Goal: Information Seeking & Learning: Learn about a topic

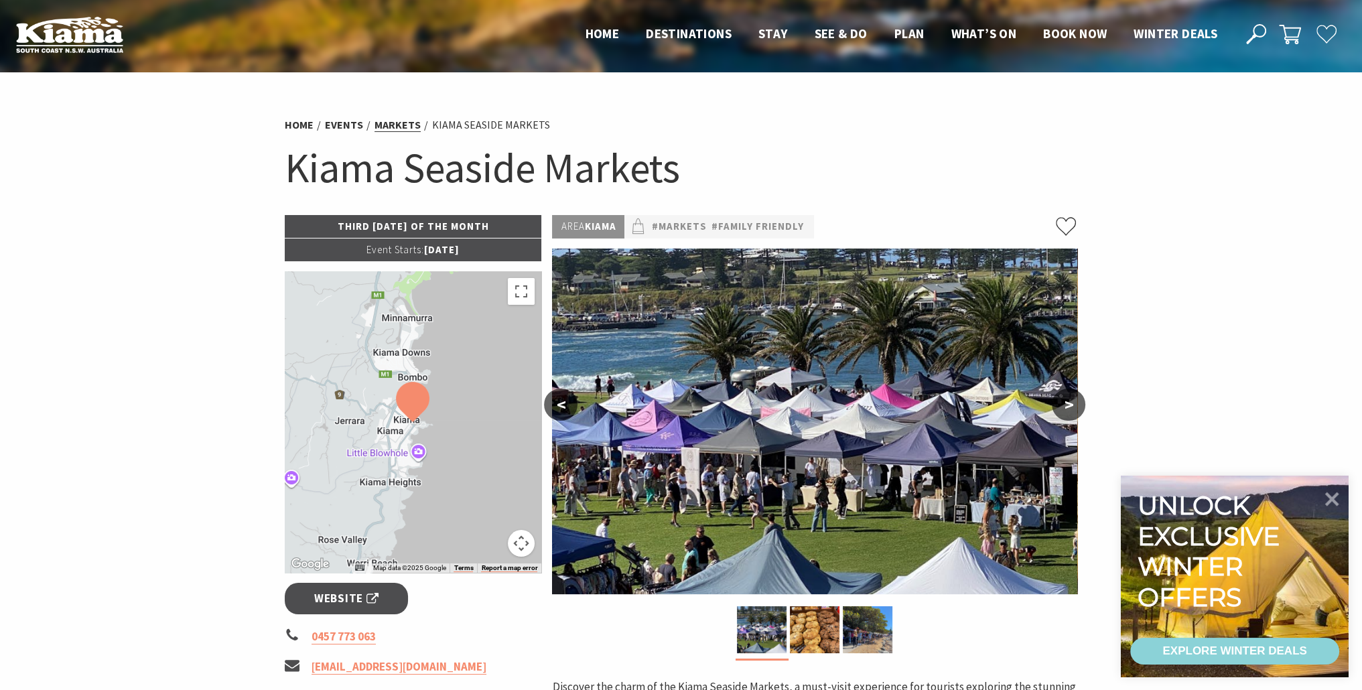
click at [413, 123] on link "Markets" at bounding box center [398, 125] width 46 height 14
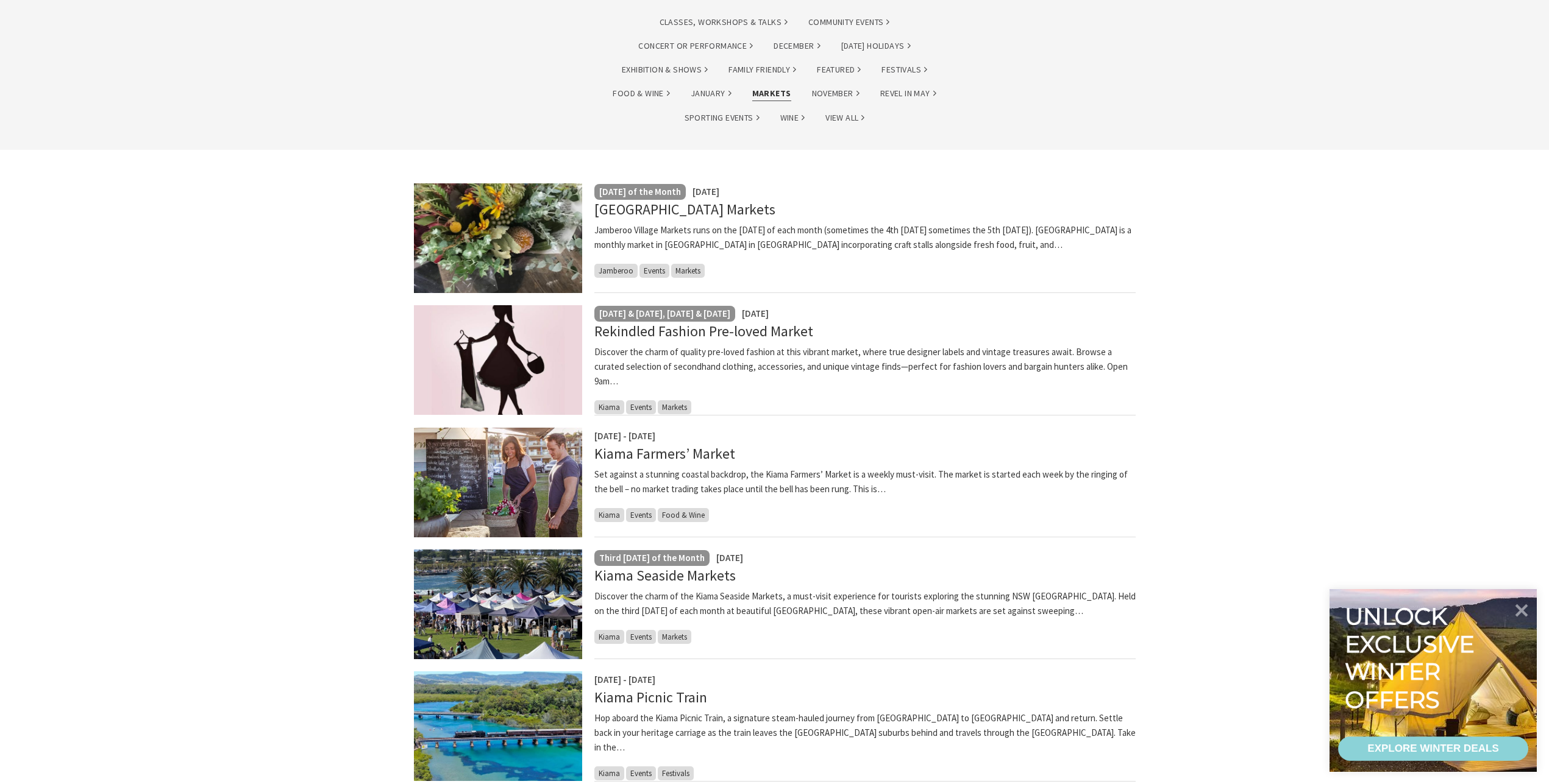
scroll to position [381, 0]
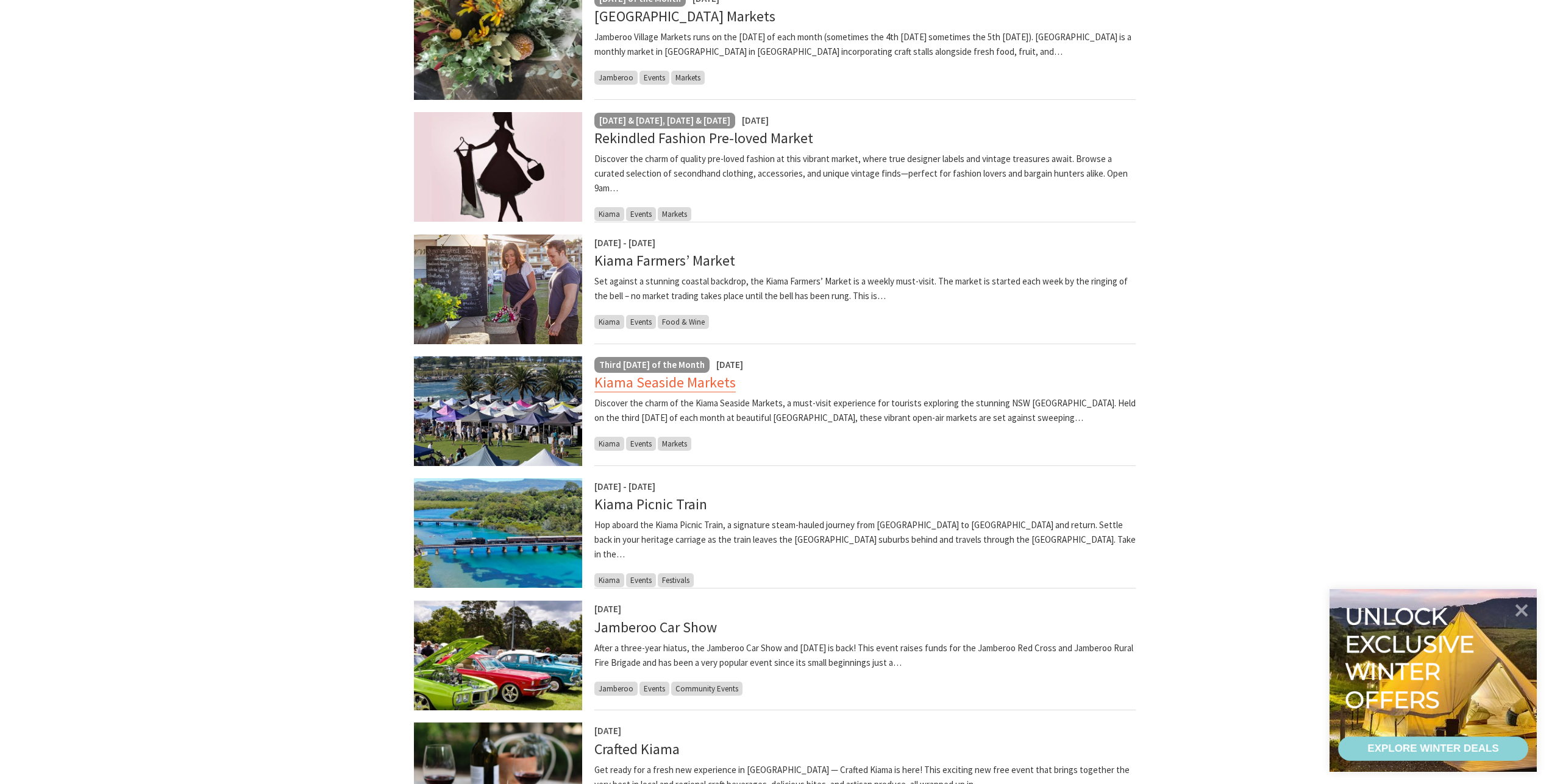
click at [699, 384] on link "Kiama Seaside Markets" at bounding box center [664, 382] width 141 height 19
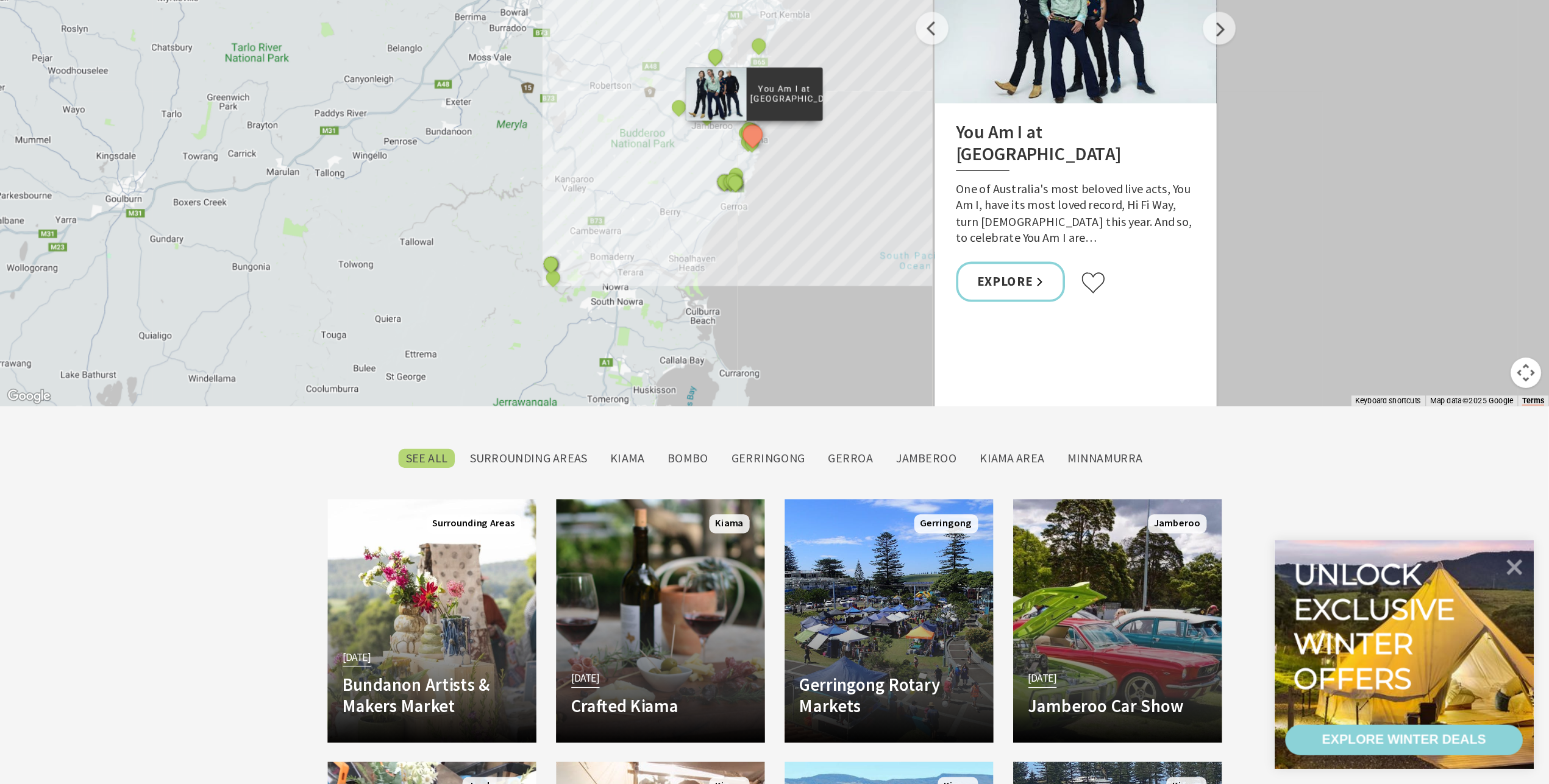
scroll to position [914, 0]
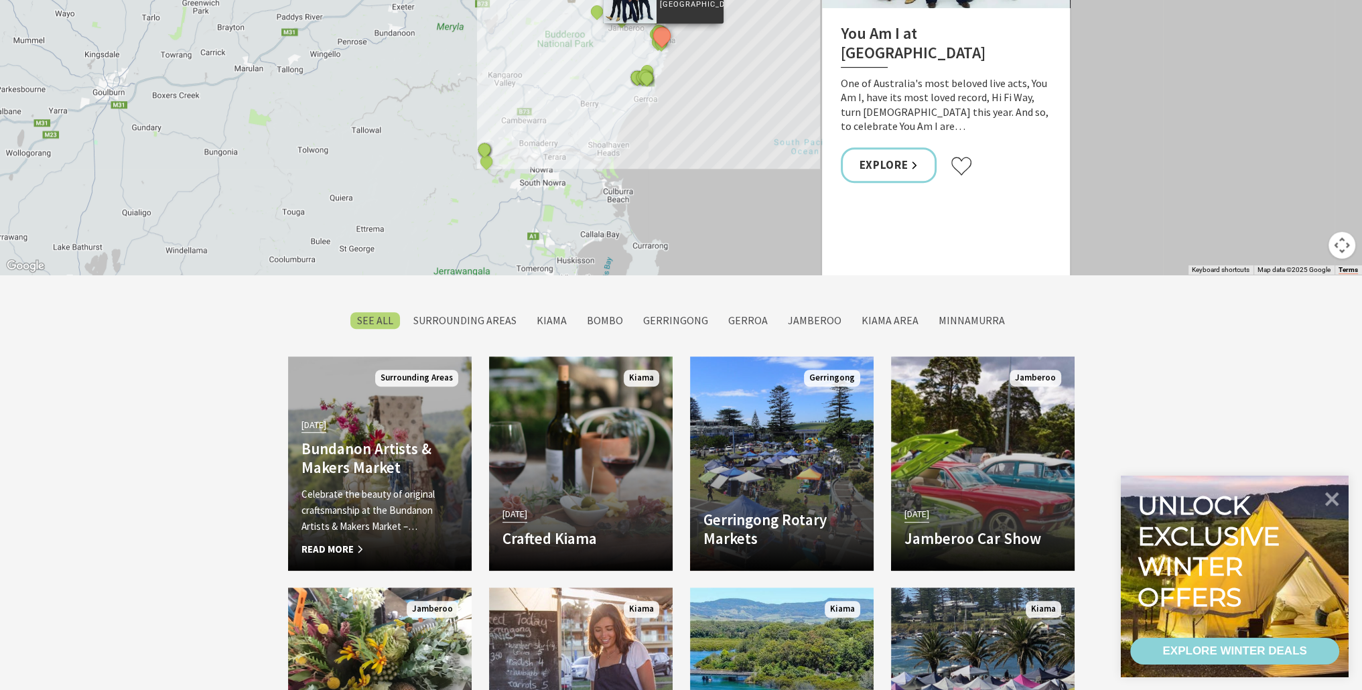
click at [334, 451] on h4 "Bundanon Artists & Makers Market" at bounding box center [380, 458] width 157 height 37
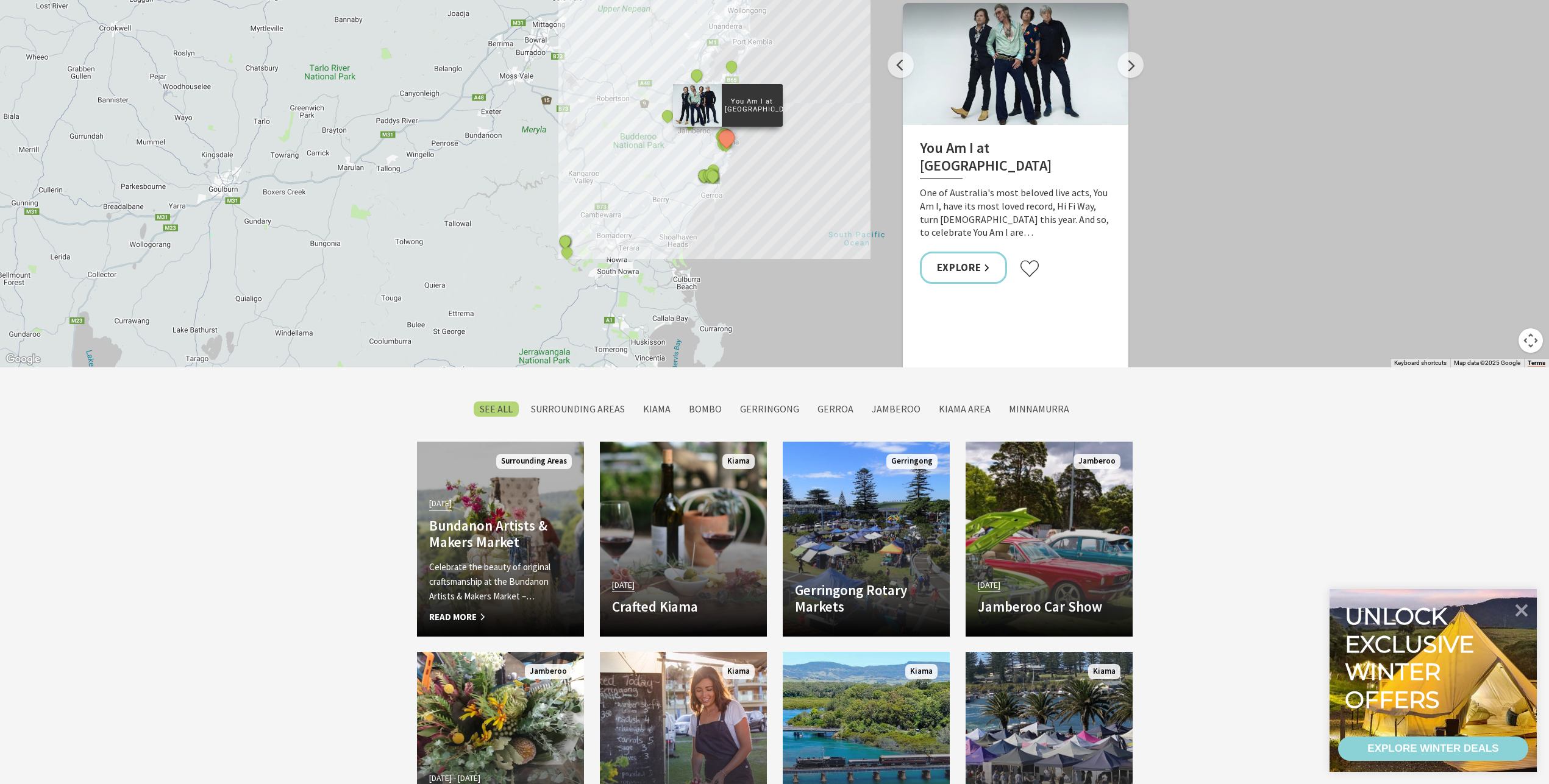
click at [509, 554] on div "04 Oct 25 Bundanon Artists & Makers Market Celebrate the beauty of original cra…" at bounding box center [500, 559] width 167 height 130
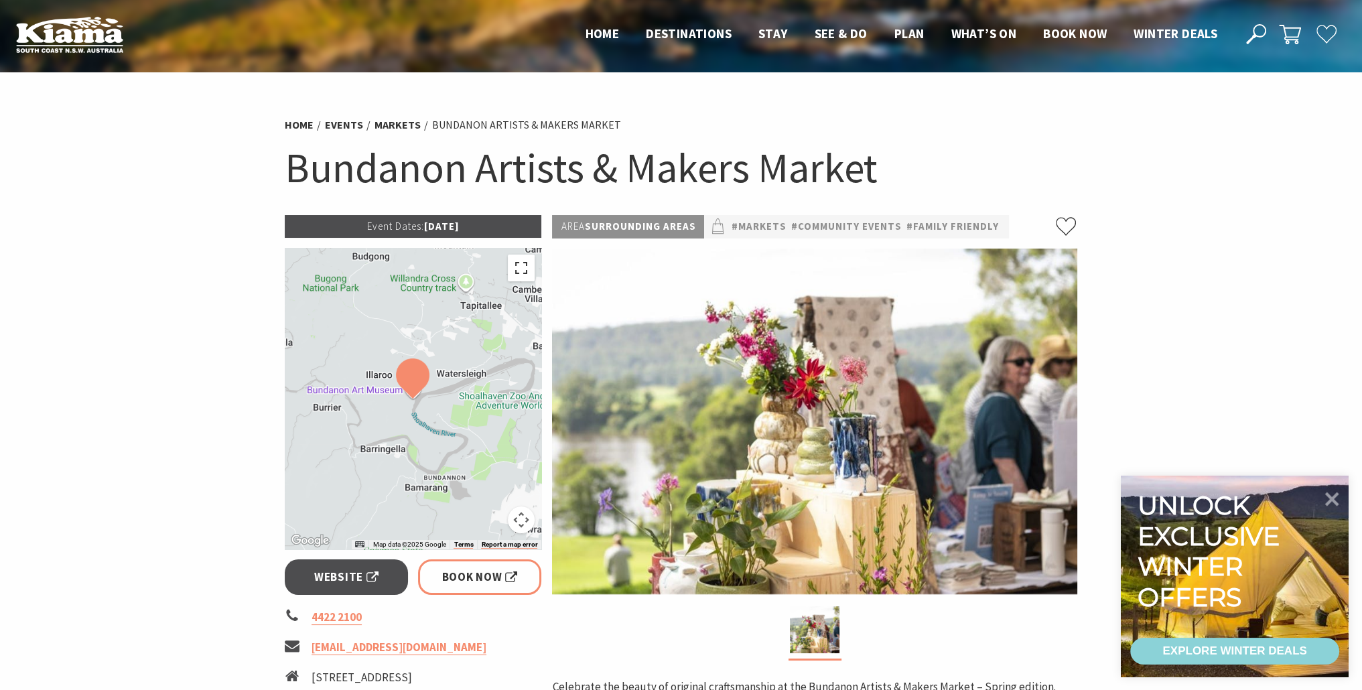
drag, startPoint x: 528, startPoint y: 271, endPoint x: 528, endPoint y: 321, distance: 50.3
click at [528, 271] on button "Toggle fullscreen view" at bounding box center [521, 268] width 27 height 27
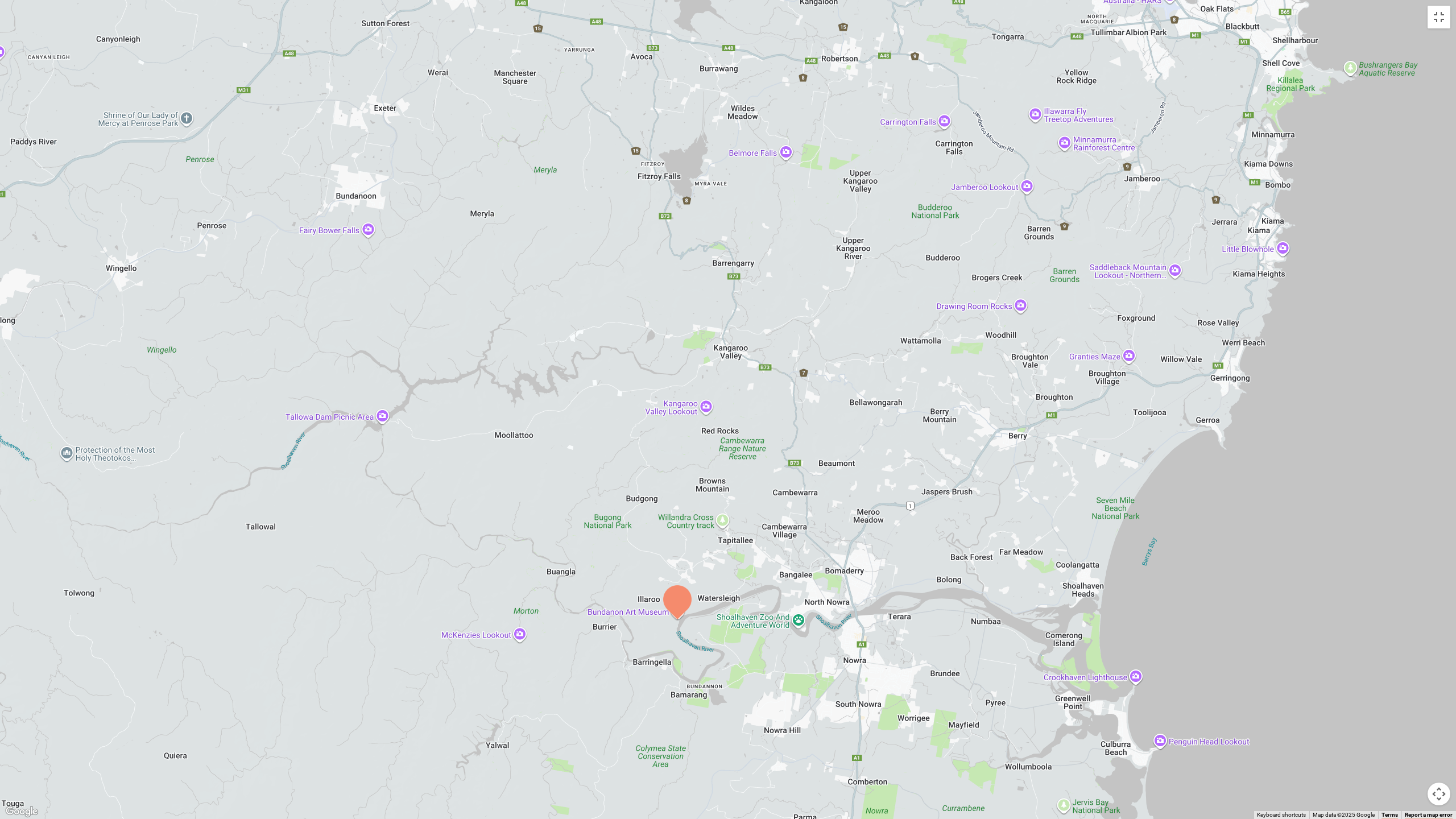
drag, startPoint x: 1093, startPoint y: 250, endPoint x: 1041, endPoint y: 464, distance: 220.2
click at [1041, 464] on div at bounding box center [728, 409] width 1456 height 819
click at [723, 141] on div at bounding box center [728, 409] width 1456 height 819
click at [1156, 23] on button "Toggle fullscreen view" at bounding box center [1439, 17] width 23 height 23
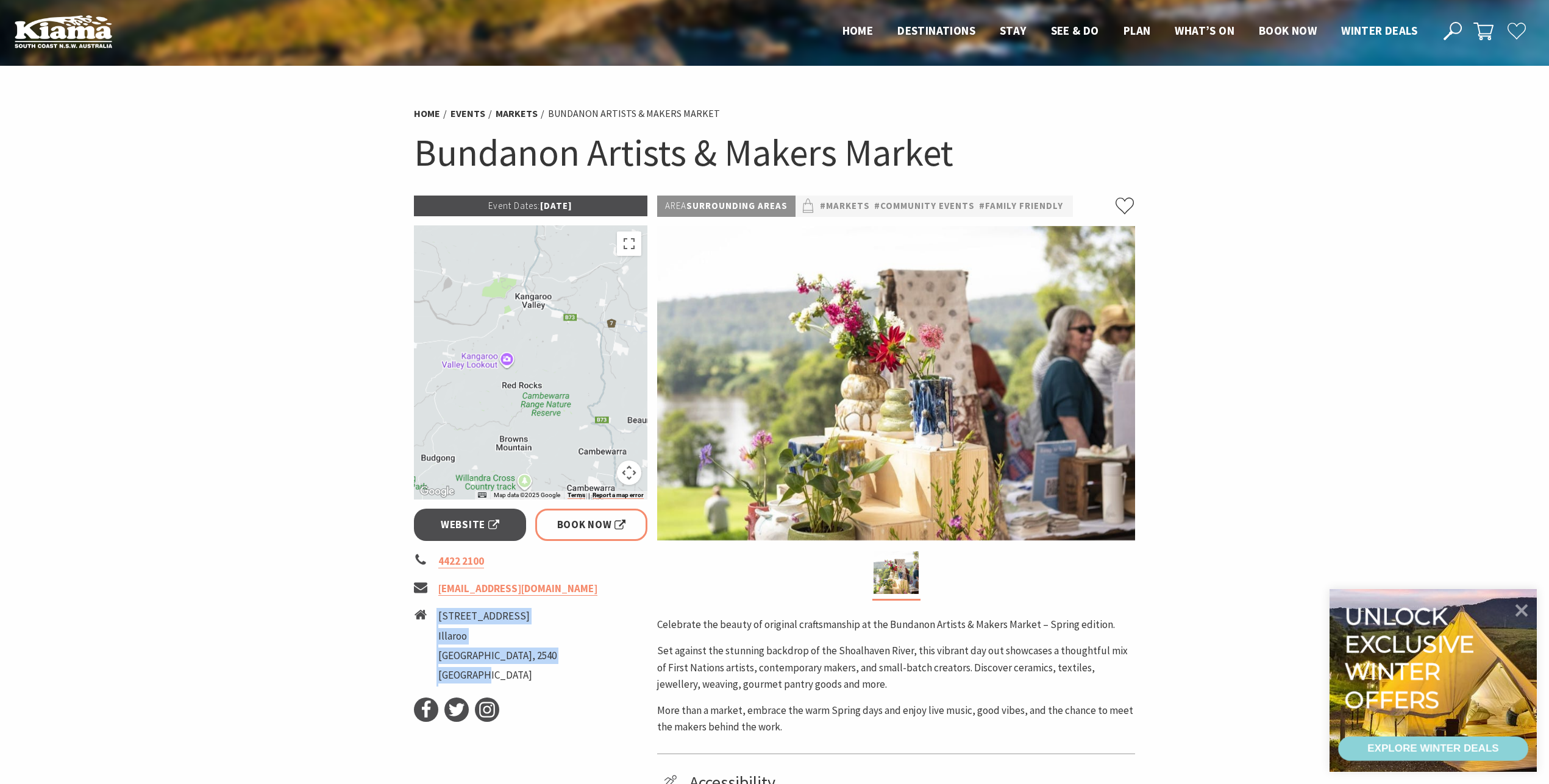
drag, startPoint x: 476, startPoint y: 674, endPoint x: 435, endPoint y: 616, distance: 71.0
click at [435, 616] on li "170 Riversdale Road Illaroo New South Wales, 2540 Australia" at bounding box center [530, 648] width 234 height 78
copy li "170 Riversdale Road Illaroo New South Wales, 2540 Australia"
click at [1239, 454] on section "Home Events Markets Bundanon Artists & Makers Market Bundanon Artists & Makers …" at bounding box center [774, 525] width 1549 height 920
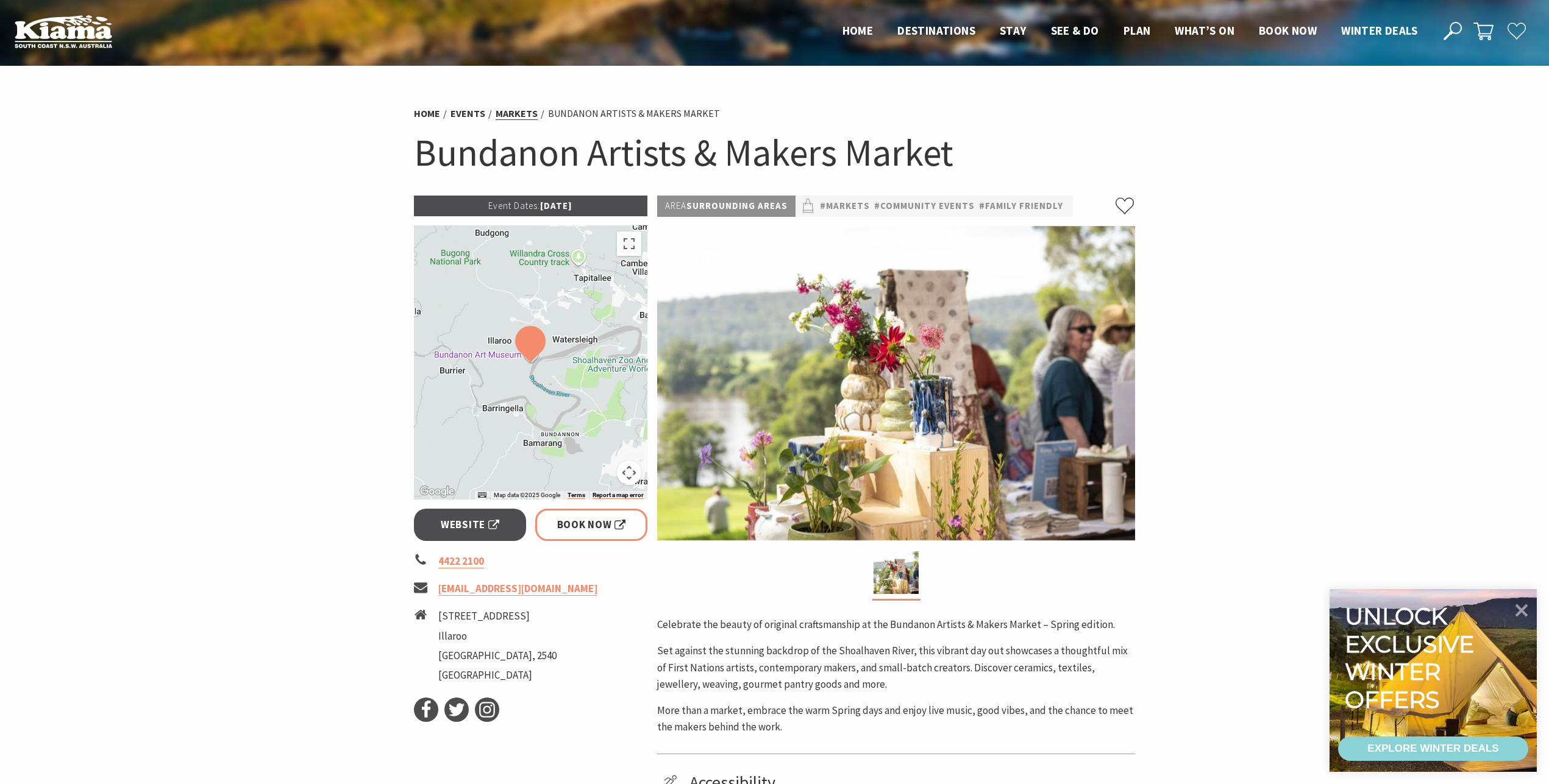
click at [524, 114] on link "Markets" at bounding box center [517, 114] width 42 height 13
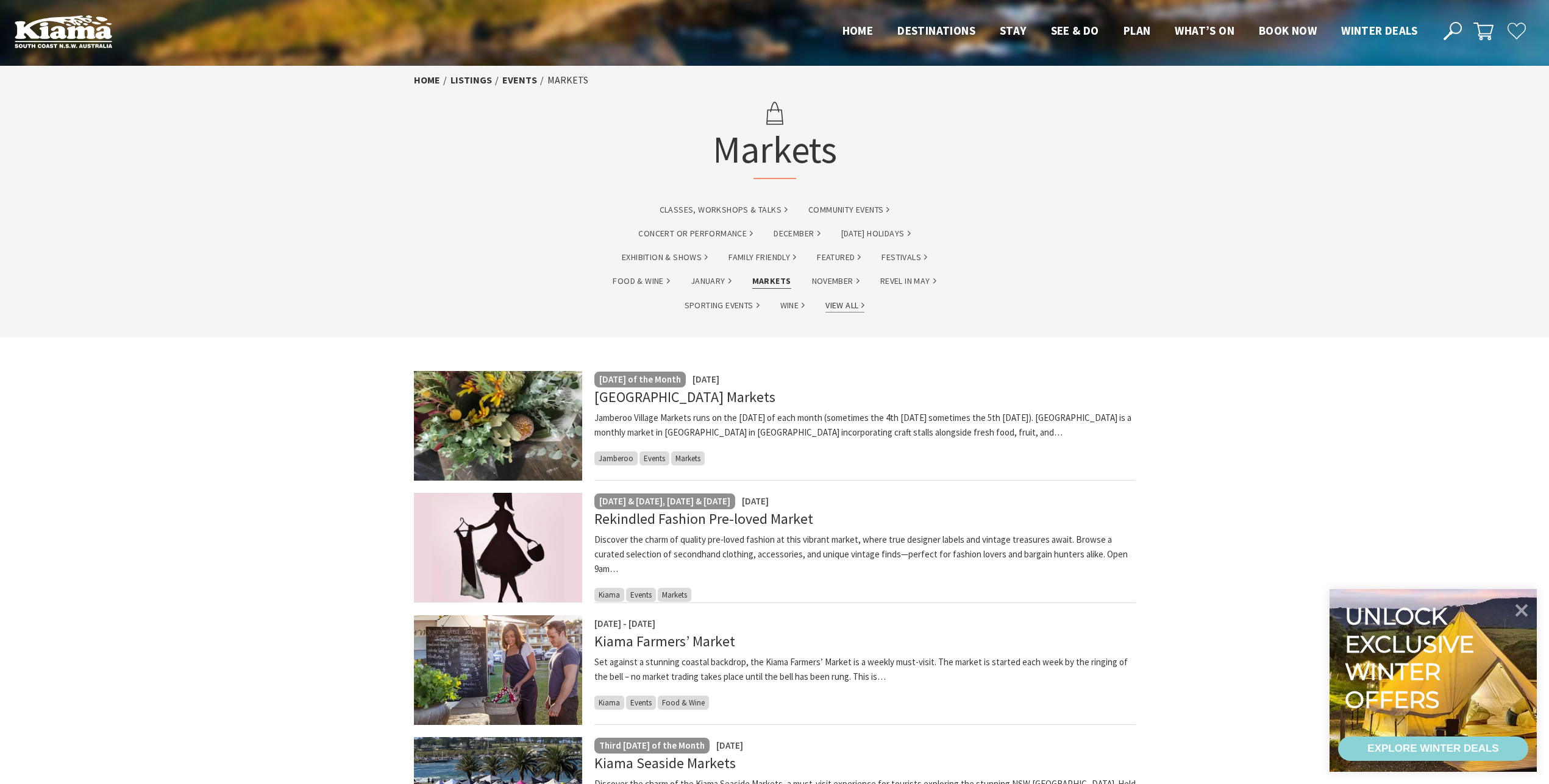
click at [849, 304] on link "View All" at bounding box center [844, 305] width 39 height 14
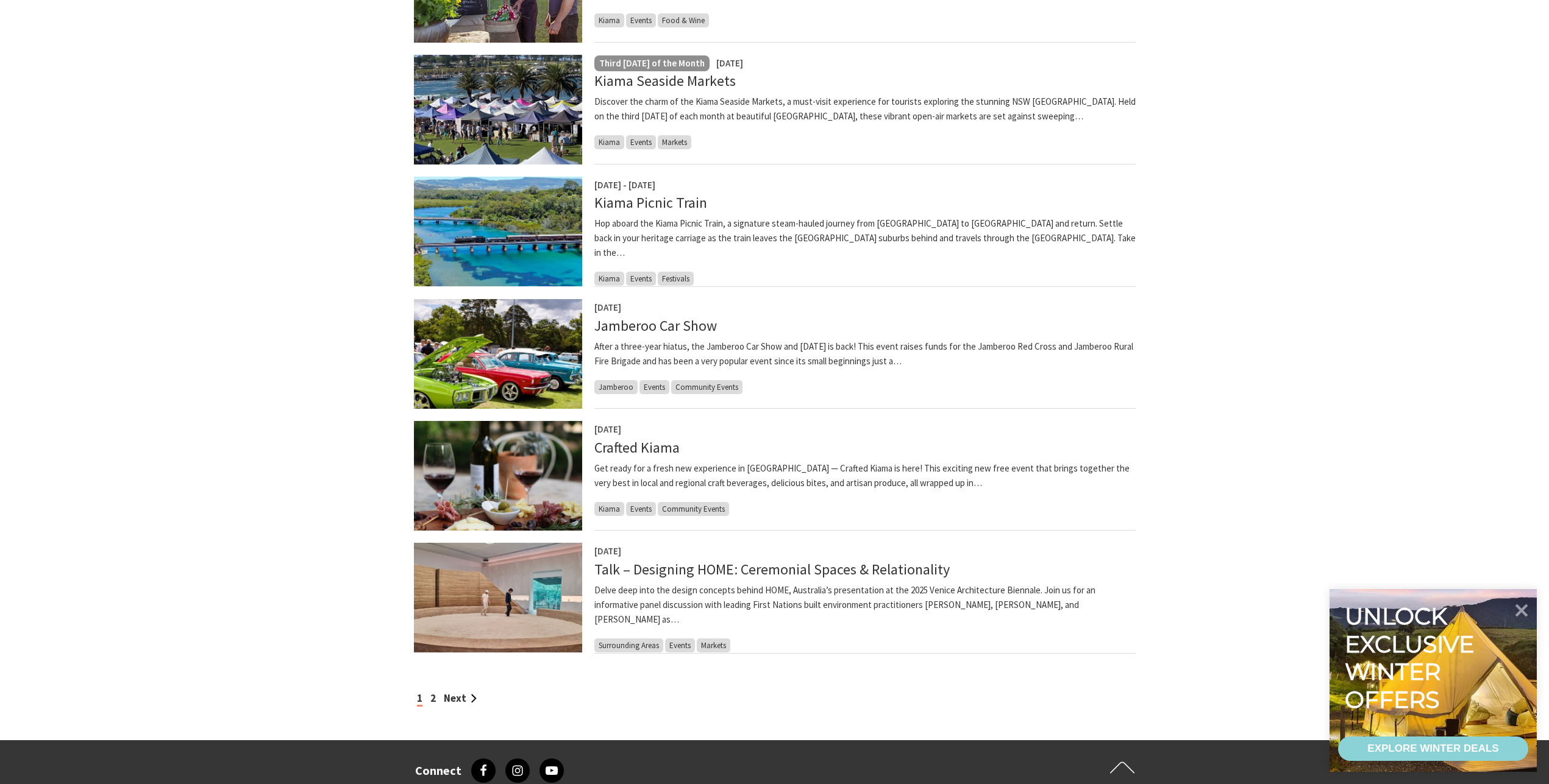
scroll to position [686, 0]
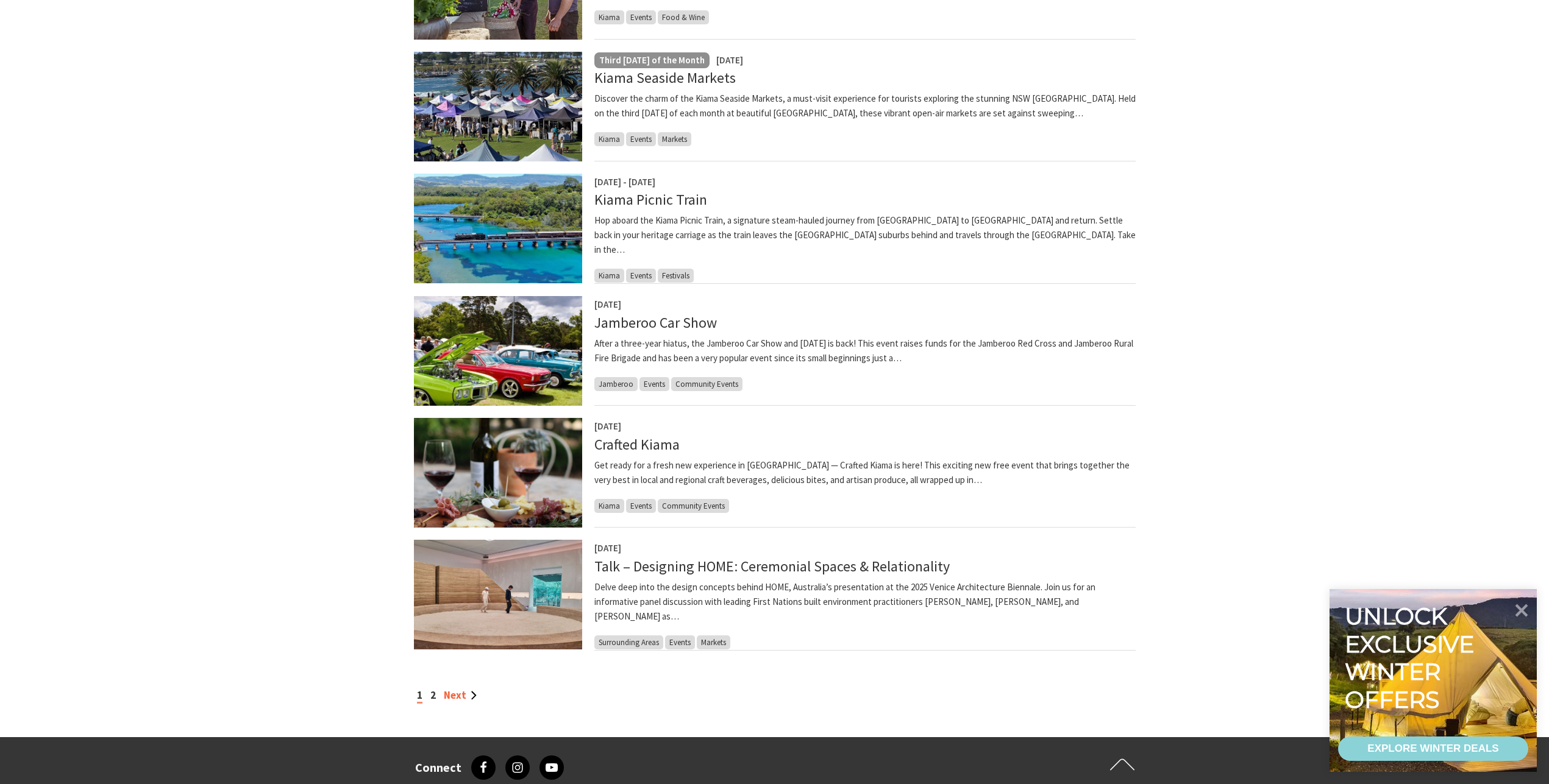
click at [464, 697] on link "Next" at bounding box center [460, 695] width 33 height 14
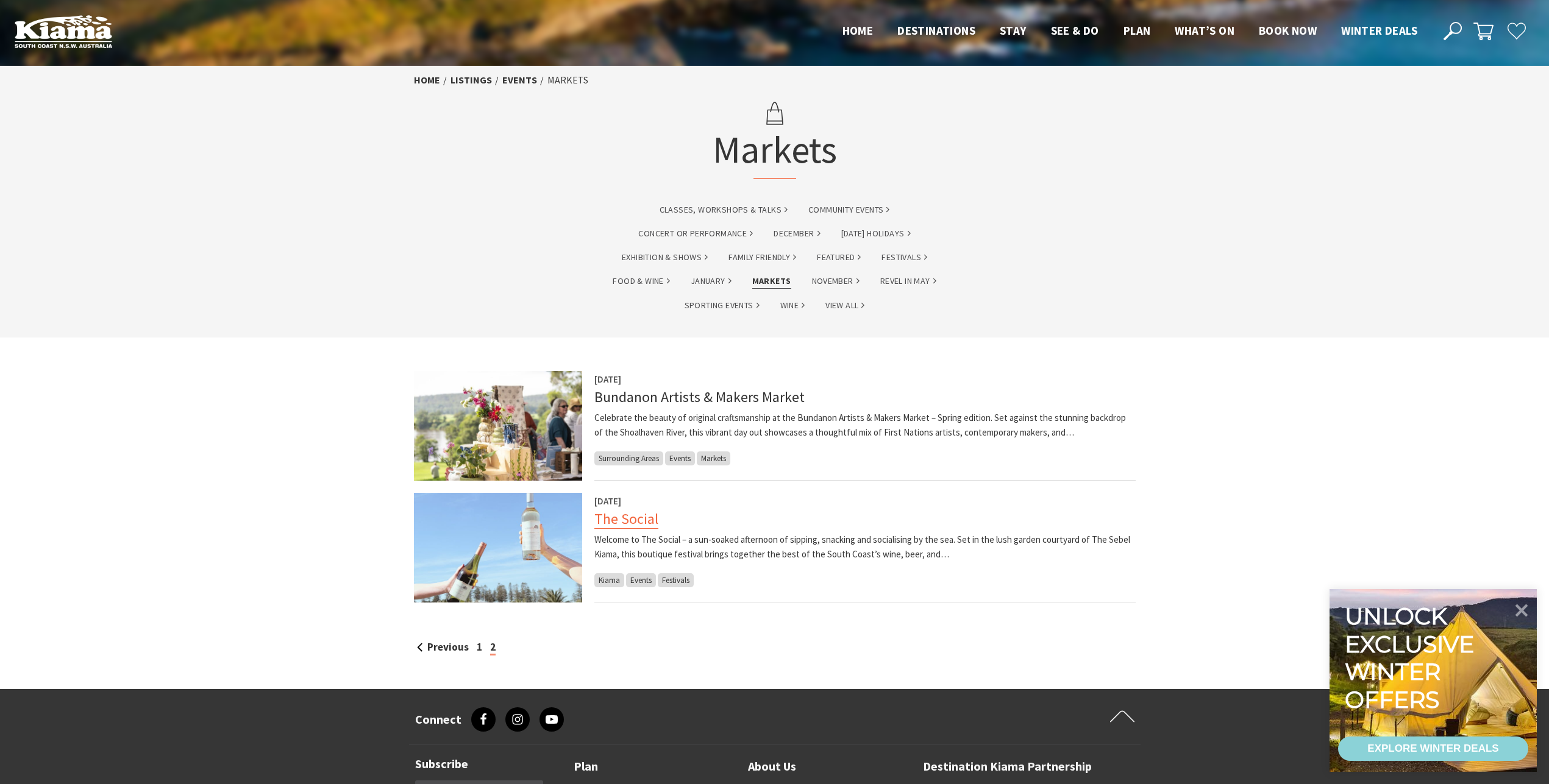
click at [643, 522] on link "The Social" at bounding box center [626, 518] width 64 height 19
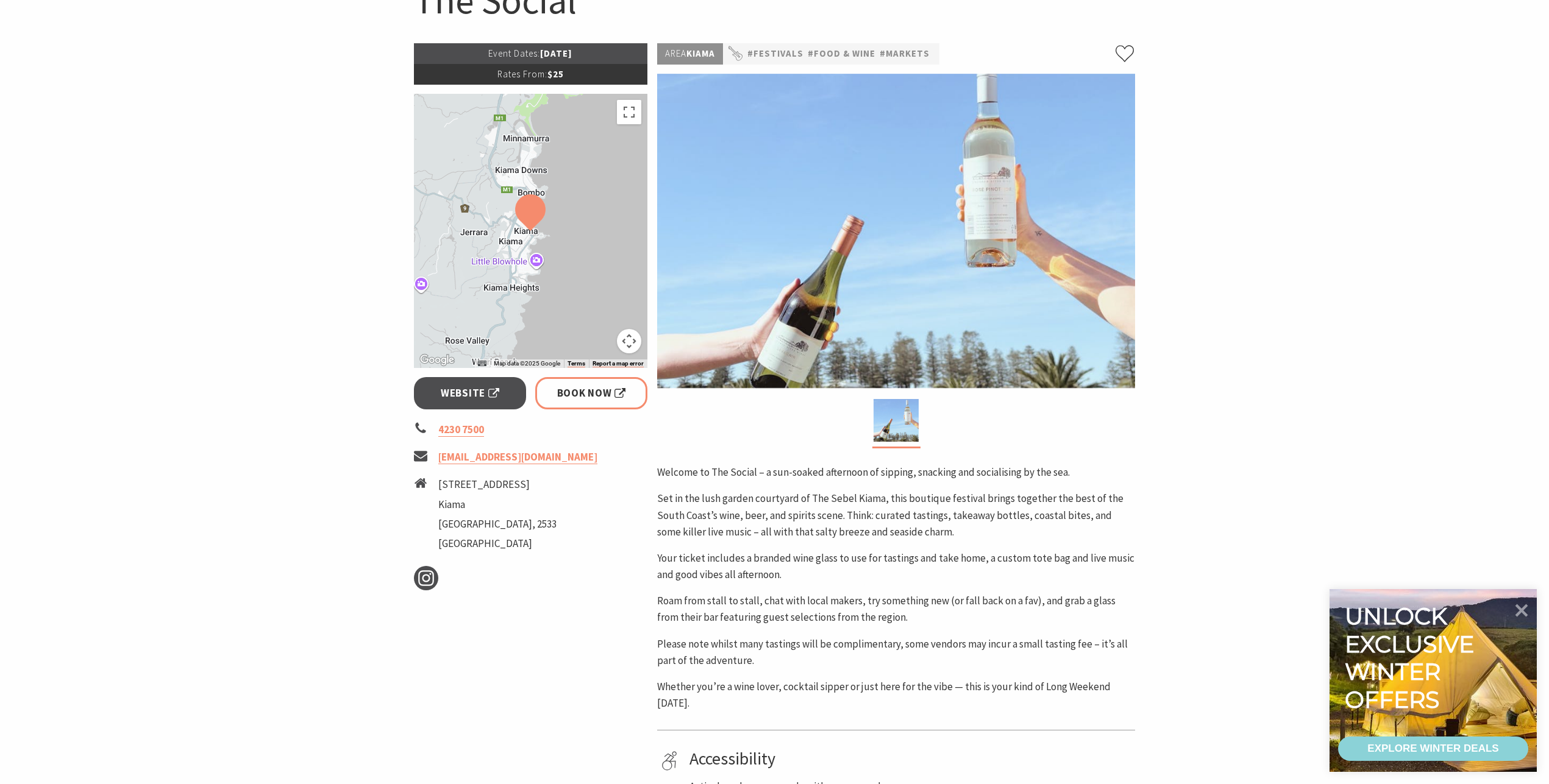
scroll to position [76, 0]
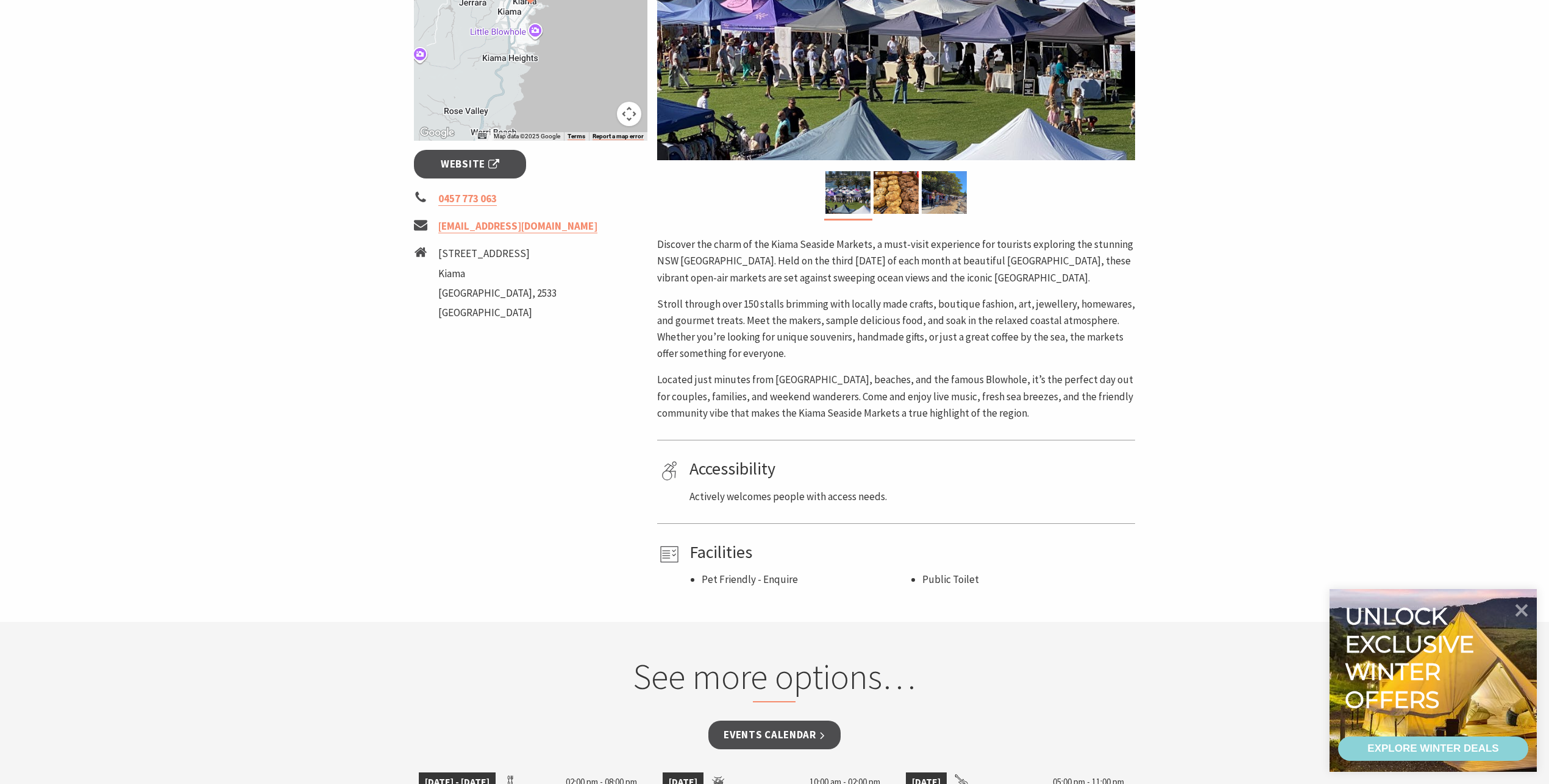
scroll to position [381, 0]
click at [465, 165] on span "Website" at bounding box center [469, 164] width 58 height 16
